Goal: Navigation & Orientation: Find specific page/section

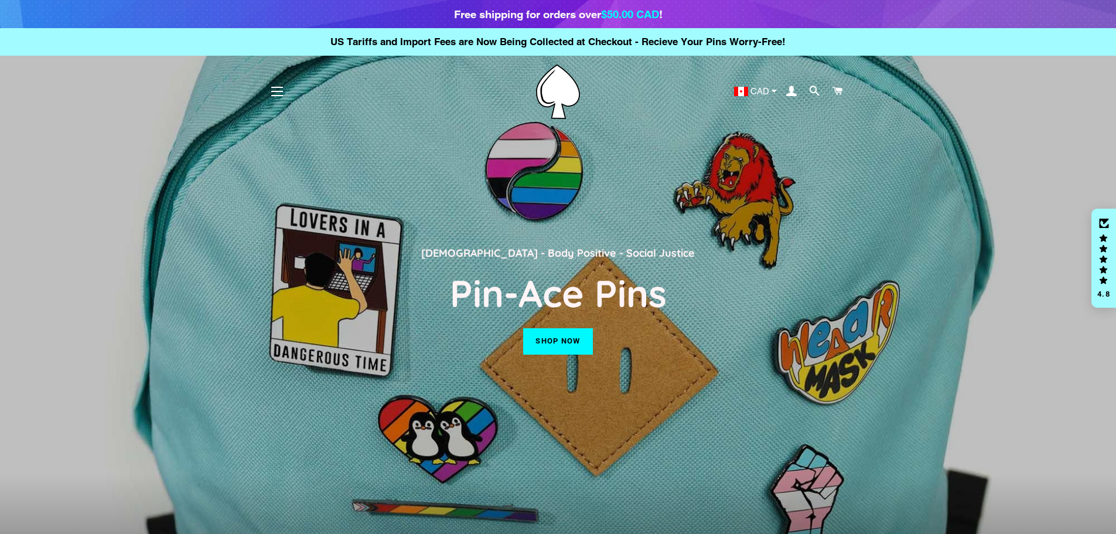
click at [280, 86] on button "Site navigation" at bounding box center [276, 91] width 29 height 29
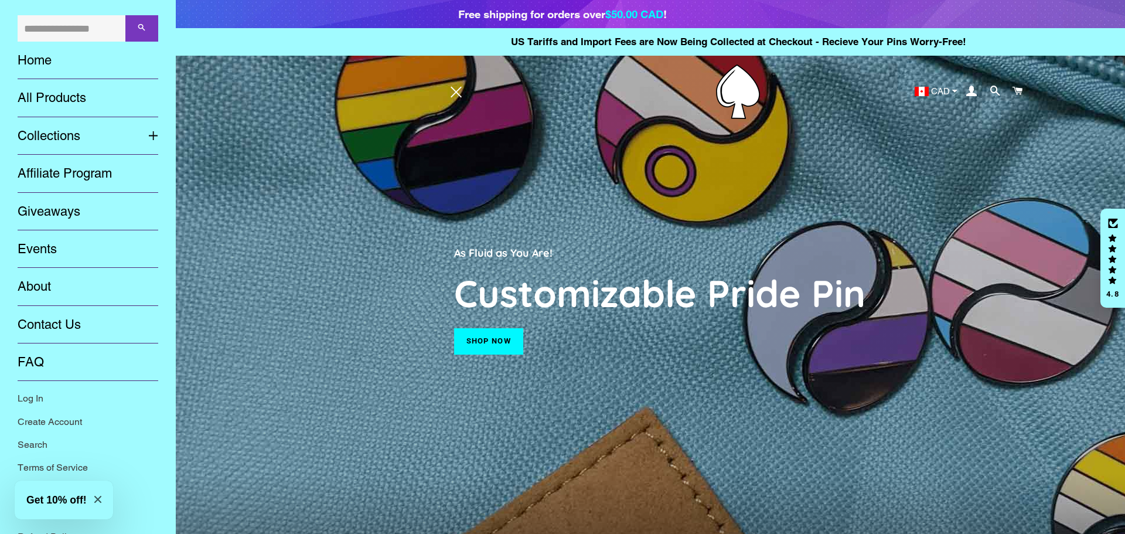
scroll to position [14, 0]
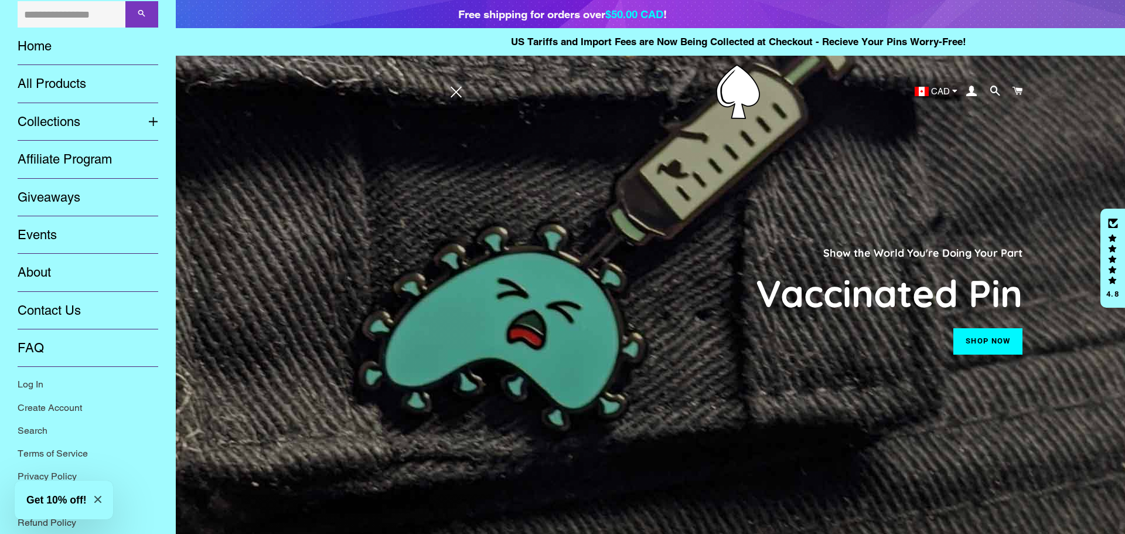
click at [101, 496] on icon "Close modal" at bounding box center [97, 499] width 7 height 7
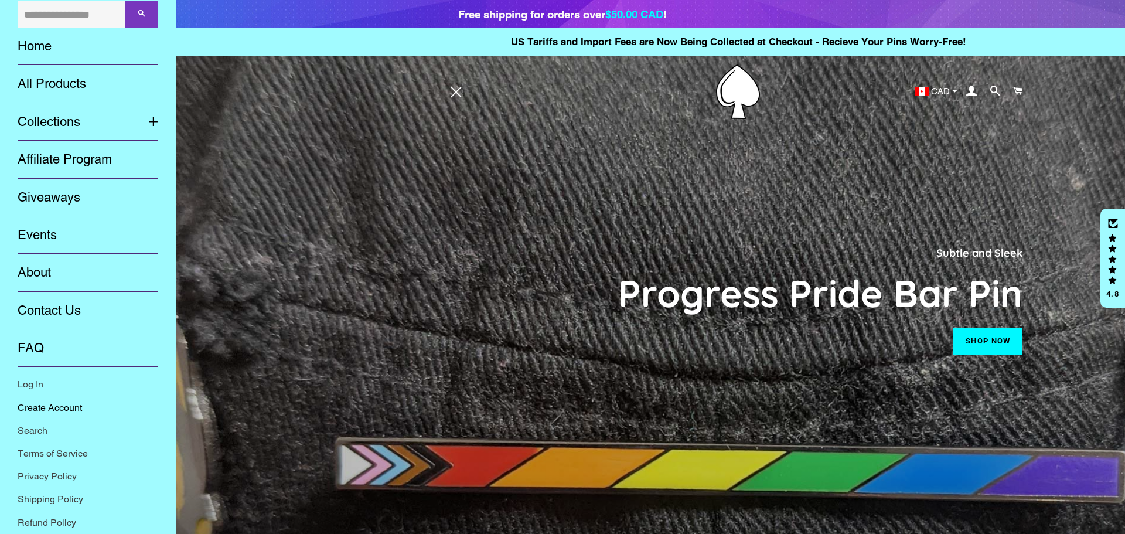
scroll to position [0, 0]
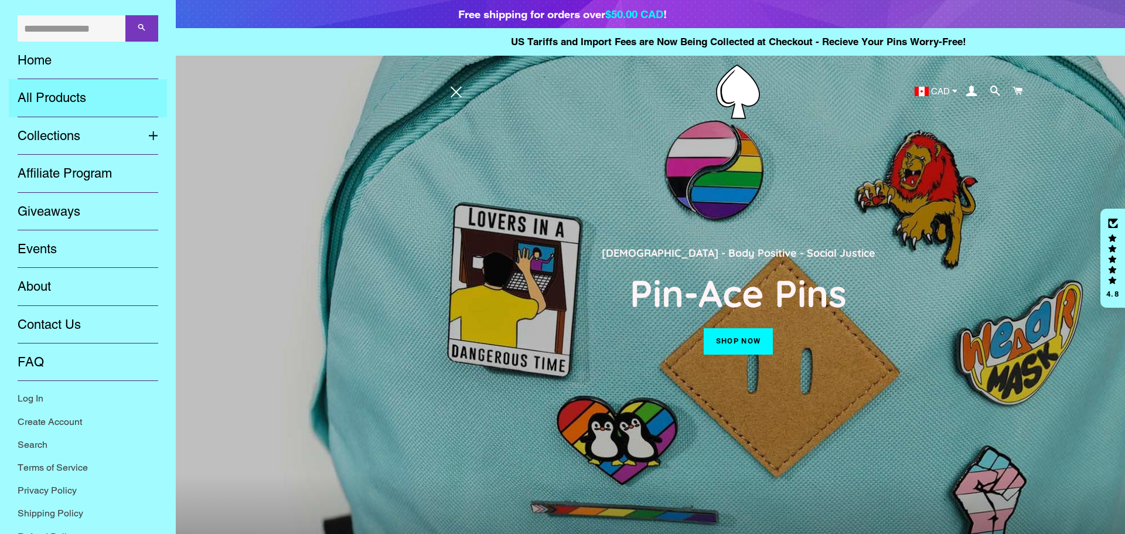
click at [96, 94] on link "All Products" at bounding box center [88, 97] width 158 height 37
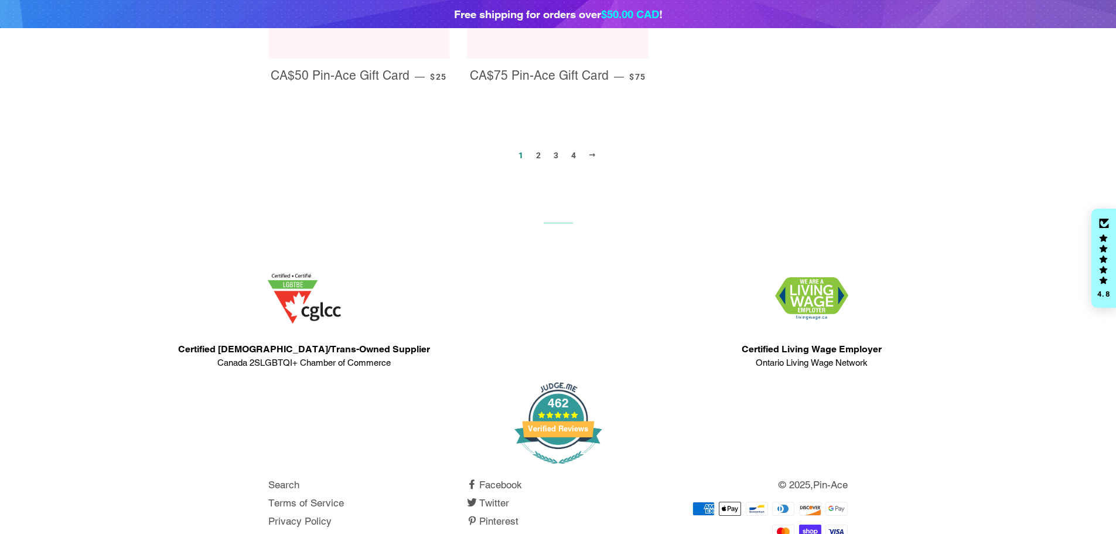
scroll to position [1473, 0]
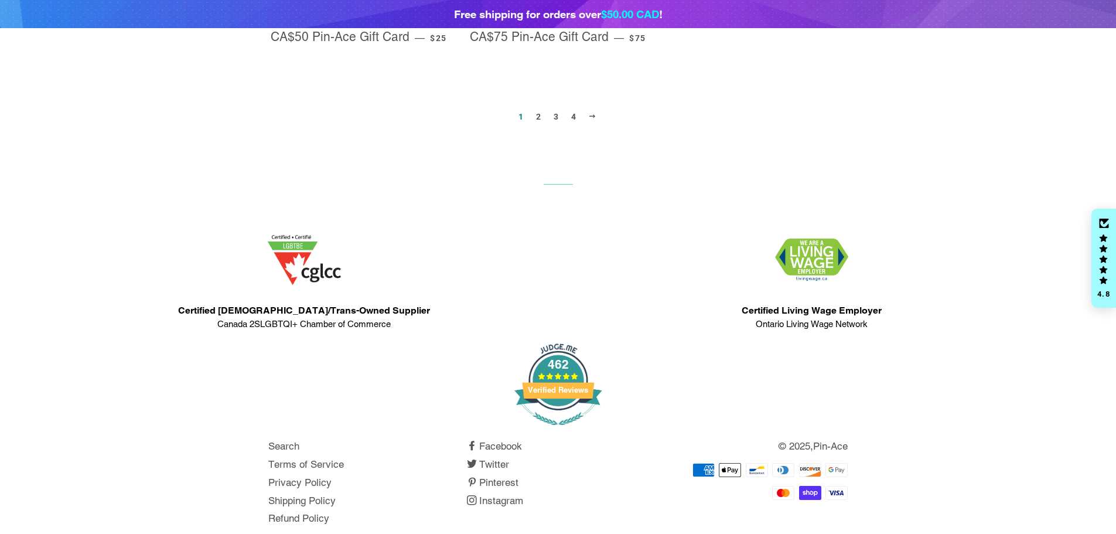
click at [796, 438] on p "© 2025, Pin-Ace" at bounding box center [757, 446] width 182 height 16
click at [855, 425] on div "462 Verified Reviews Search Terms of Service Privacy Policy Shipping Policy Ref…" at bounding box center [558, 436] width 615 height 198
